Goal: Information Seeking & Learning: Learn about a topic

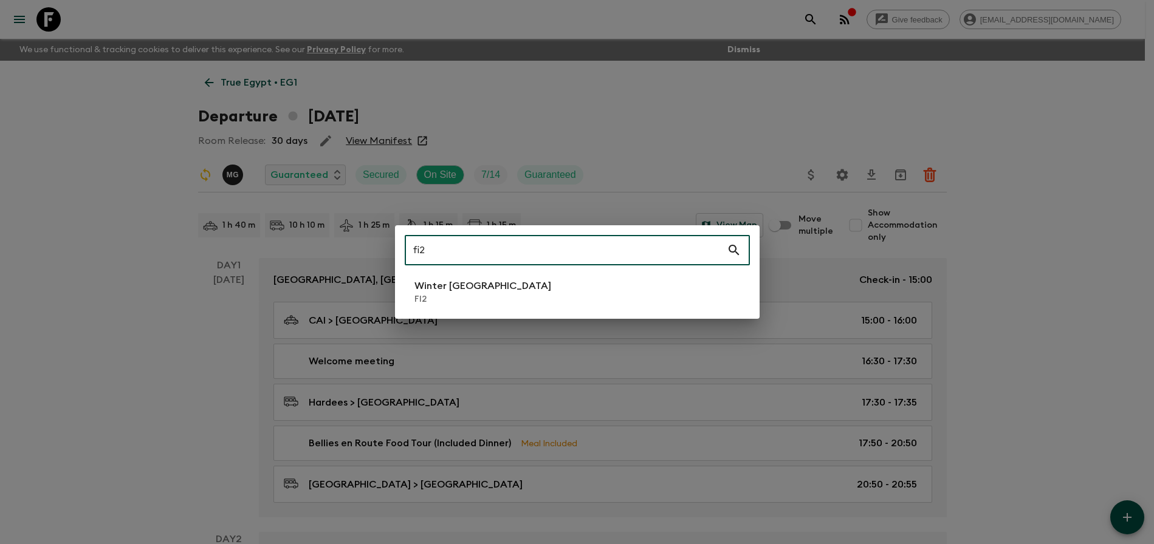
type input "fi2"
click at [552, 292] on li "Winter [GEOGRAPHIC_DATA] FI2" at bounding box center [577, 292] width 345 height 34
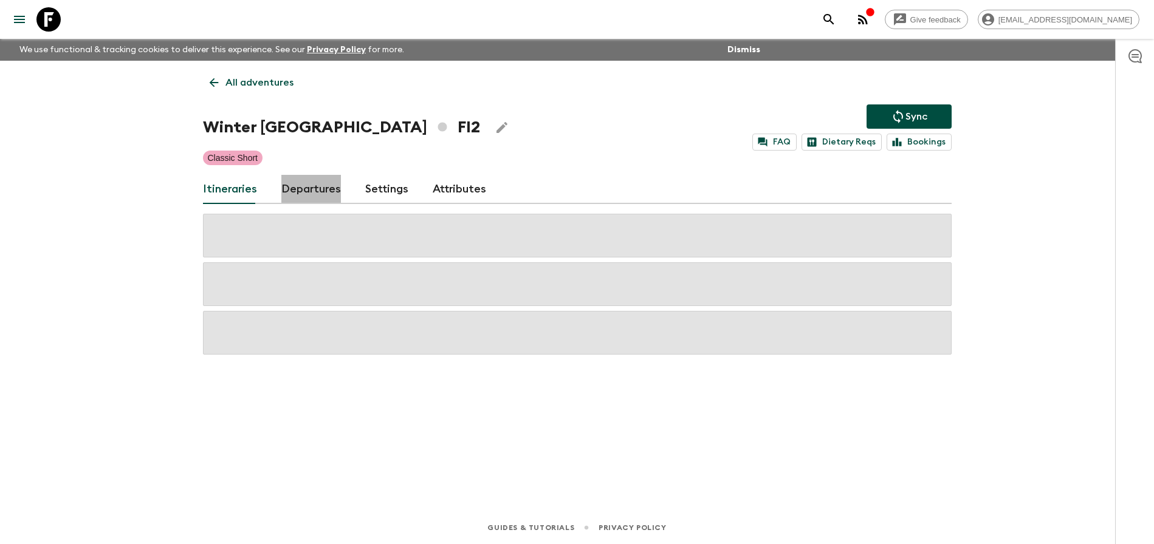
click at [314, 194] on link "Departures" at bounding box center [311, 189] width 60 height 29
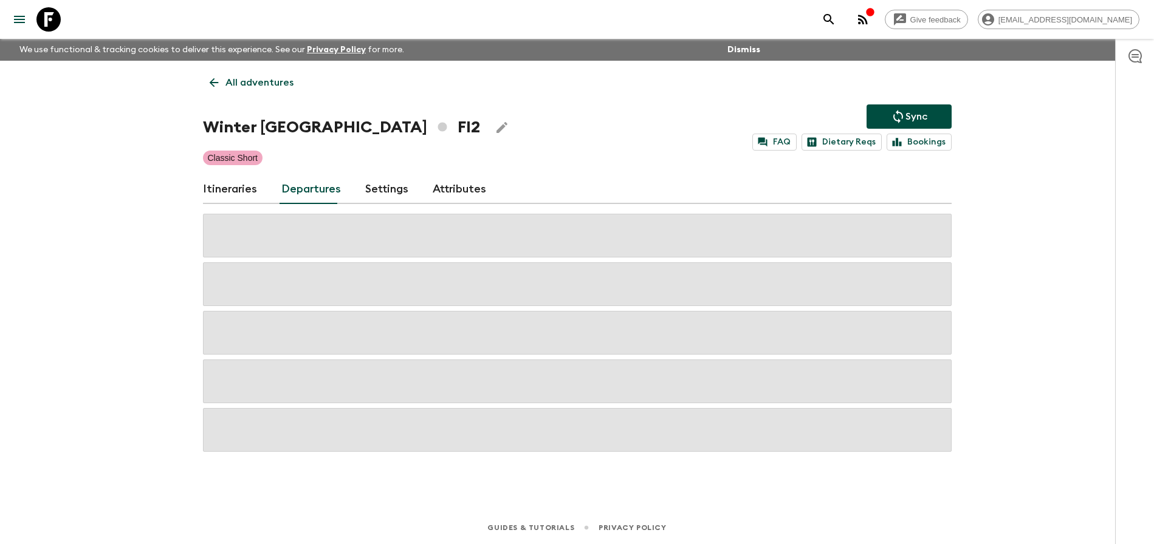
click at [975, 263] on div "Give feedback [PERSON_NAME][EMAIL_ADDRESS][DOMAIN_NAME] We use functional & tra…" at bounding box center [577, 272] width 1154 height 544
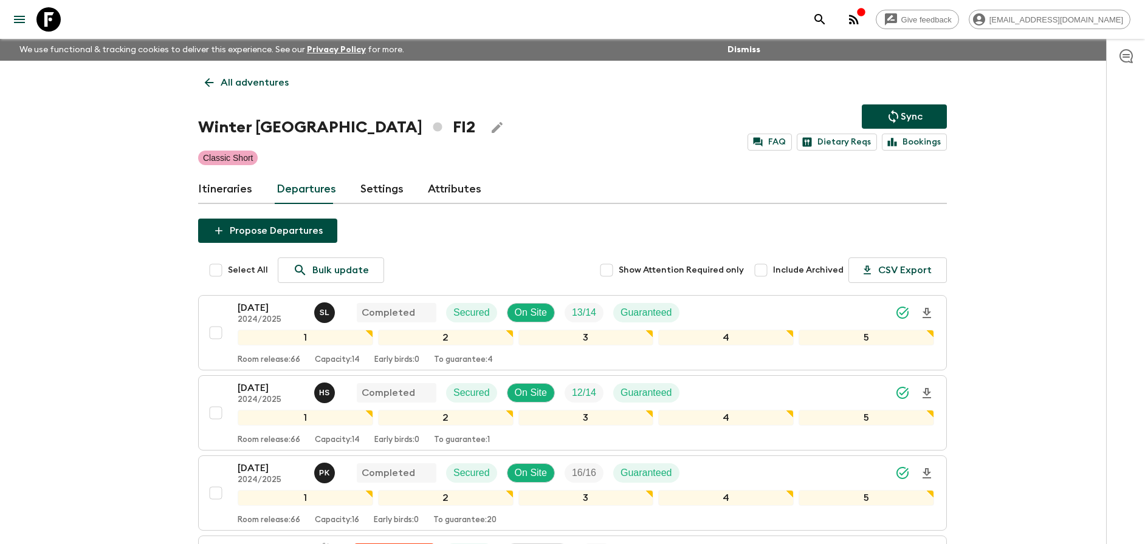
click at [826, 318] on div "[DATE] 2024/2025 S L Completed Secured On Site 13 / 14 Guaranteed" at bounding box center [586, 313] width 696 height 24
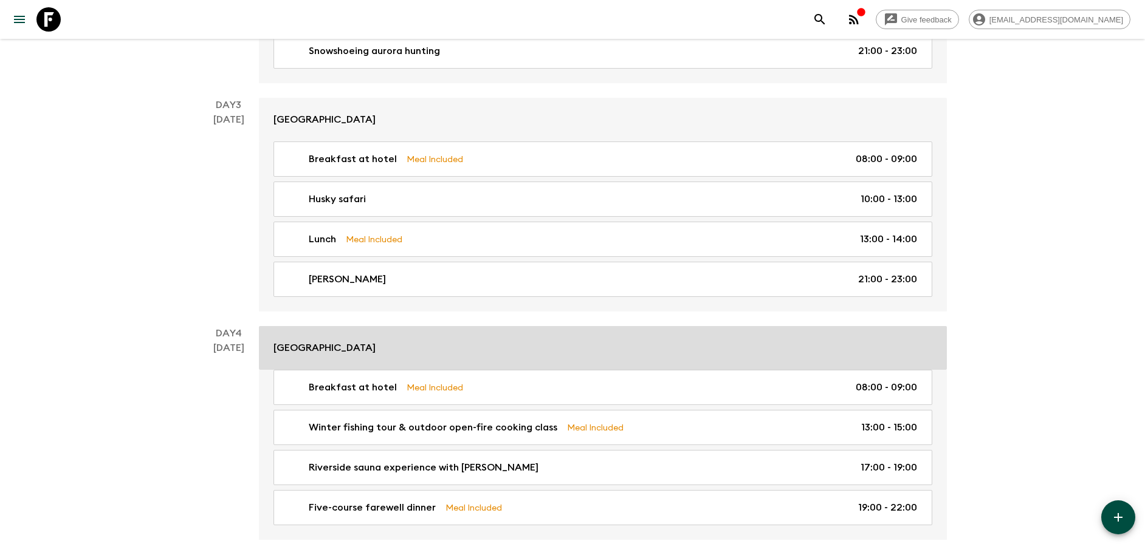
scroll to position [563, 0]
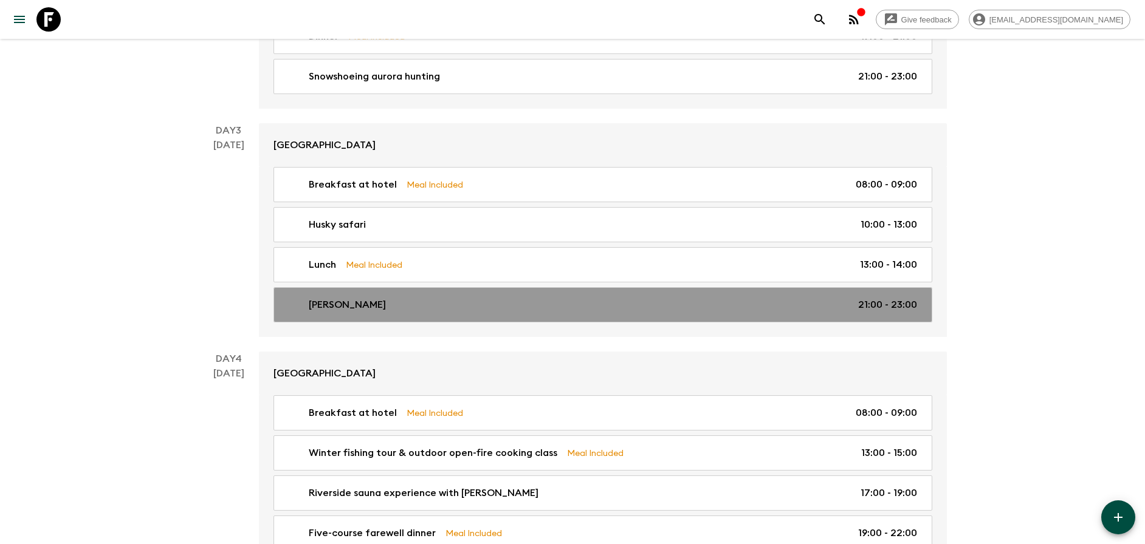
click at [526, 291] on link "[PERSON_NAME] 21:00 - 23:00" at bounding box center [602, 304] width 659 height 35
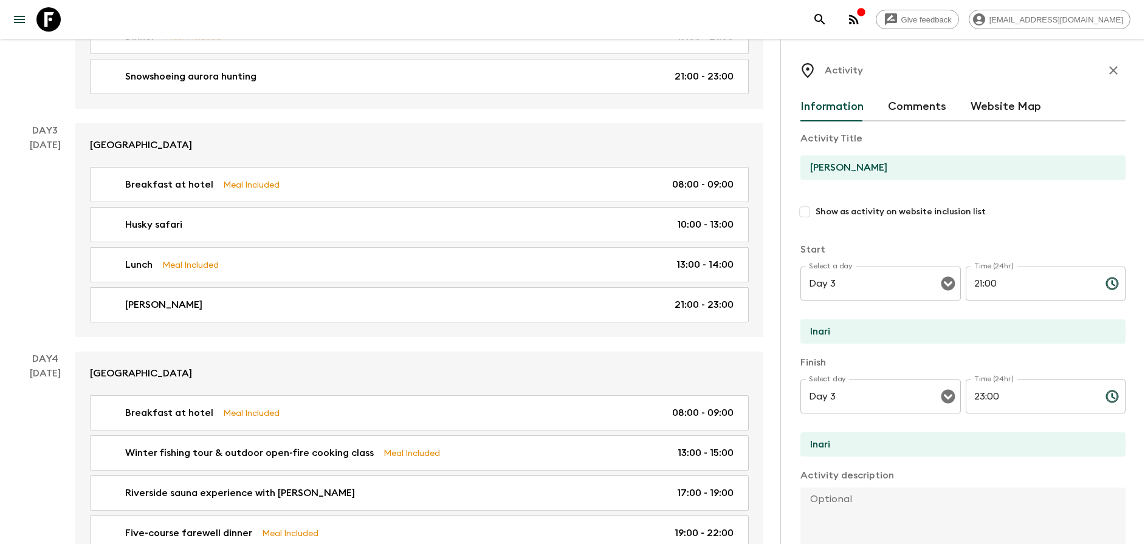
click at [1109, 67] on icon "button" at bounding box center [1113, 70] width 9 height 9
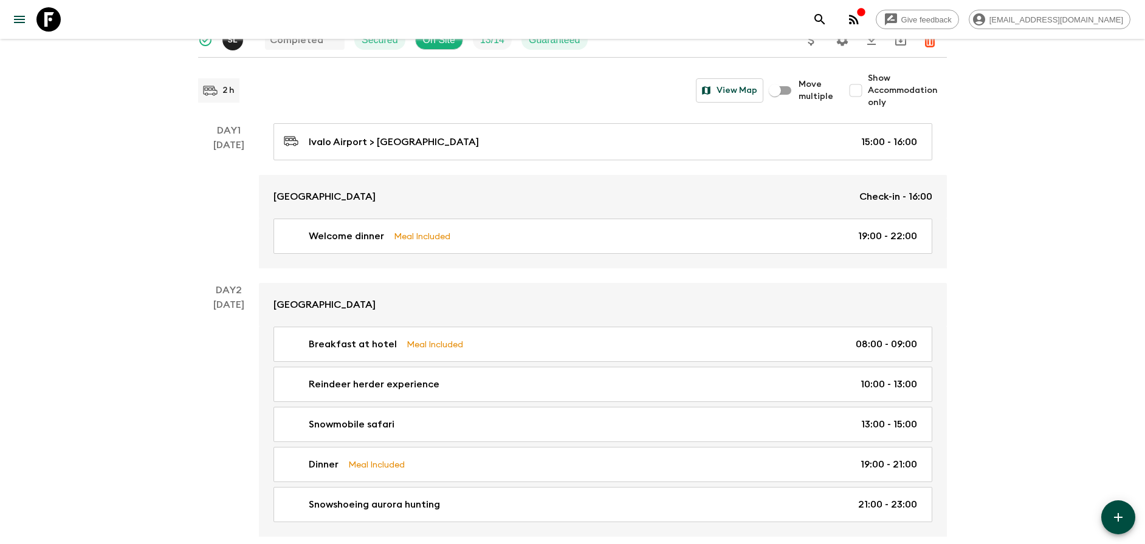
scroll to position [214, 0]
